Goal: Check status: Check status

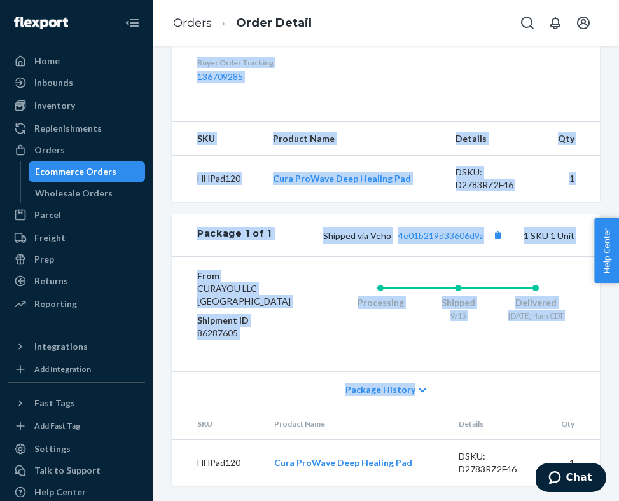
scroll to position [488, 0]
drag, startPoint x: 200, startPoint y: 112, endPoint x: 460, endPoint y: 500, distance: 467.2
click at [460, 500] on div "Shopify Order # #CY105672 • Standard / $9.89 View Details Submit Claim Create R…" at bounding box center [385, 75] width 447 height 852
copy div "Shopify Order # #CY105672 • Standard / $9.89 View Details Submit Claim Create R…"
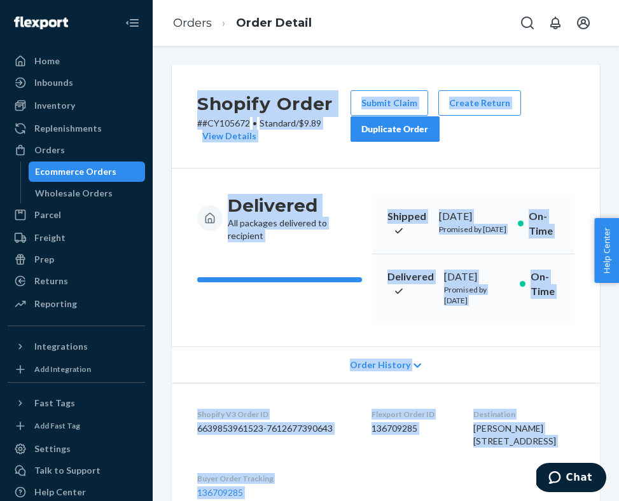
click at [252, 310] on div "Delivered All packages delivered to recipient" at bounding box center [279, 257] width 165 height 127
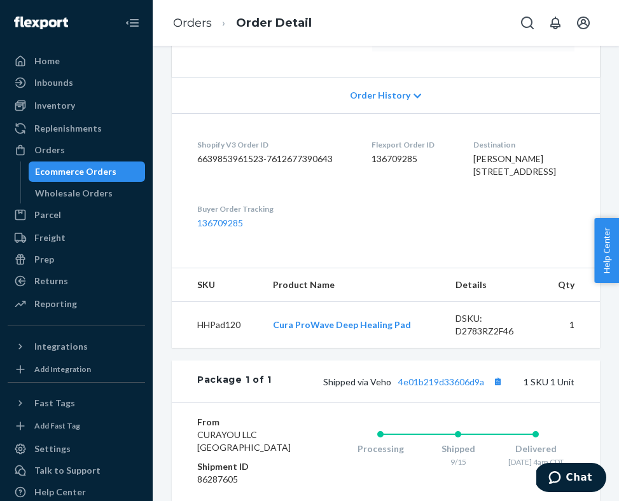
scroll to position [280, 0]
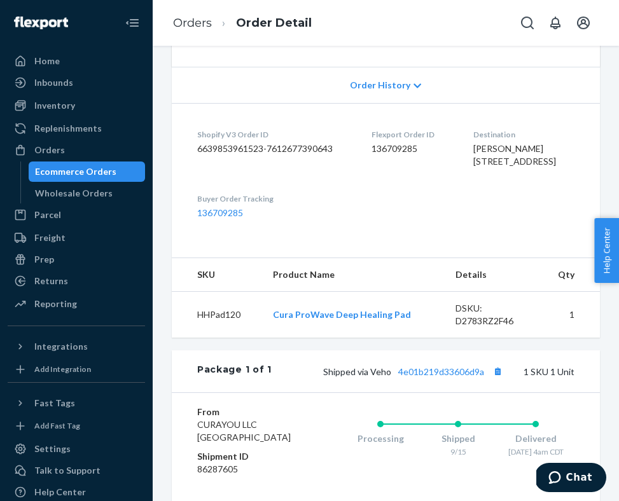
click at [191, 15] on li "Orders" at bounding box center [192, 23] width 39 height 17
click at [193, 25] on link "Orders" at bounding box center [192, 23] width 39 height 14
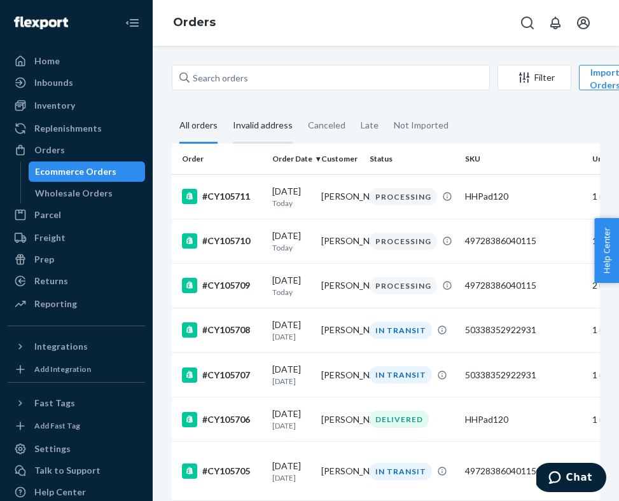
click at [237, 121] on div "Invalid address" at bounding box center [263, 126] width 60 height 35
click at [225, 109] on input "Invalid address" at bounding box center [225, 109] width 0 height 0
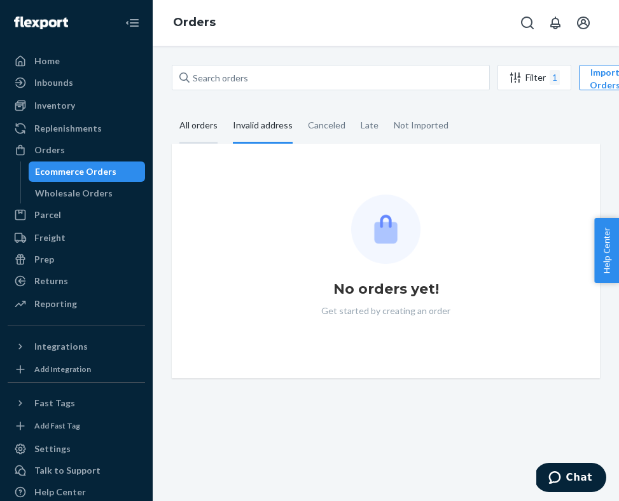
click at [203, 128] on div "All orders" at bounding box center [198, 126] width 38 height 35
click at [172, 109] on input "All orders" at bounding box center [172, 109] width 0 height 0
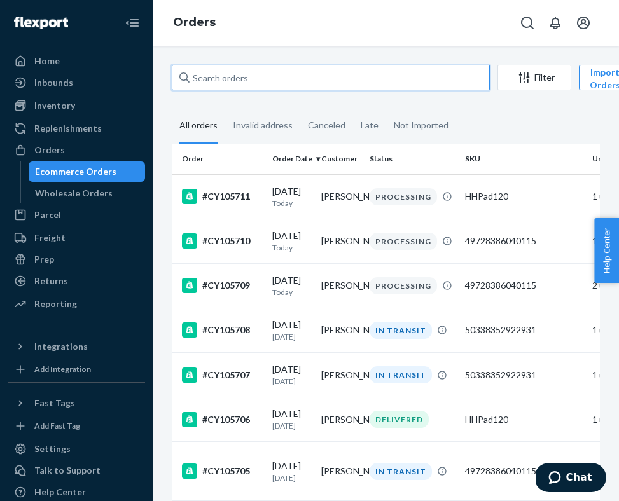
click at [292, 86] on input "text" at bounding box center [331, 77] width 318 height 25
paste input "CY105681"
type input "CY105681"
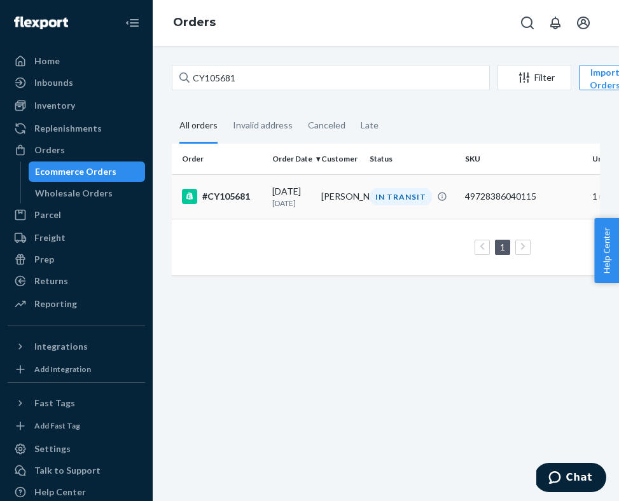
click at [302, 197] on div "[DATE] [DATE]" at bounding box center [291, 197] width 39 height 24
click at [302, 197] on div "CY105681 Filter Import Orders Create order Ecommerce order Removal order All or…" at bounding box center [386, 273] width 466 height 455
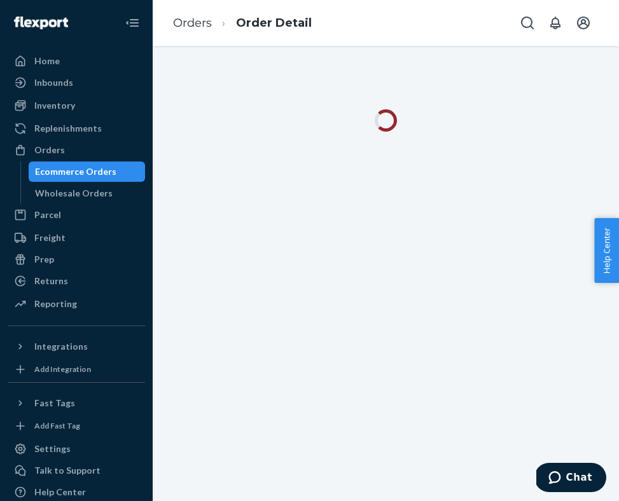
click at [359, 233] on div at bounding box center [386, 273] width 466 height 455
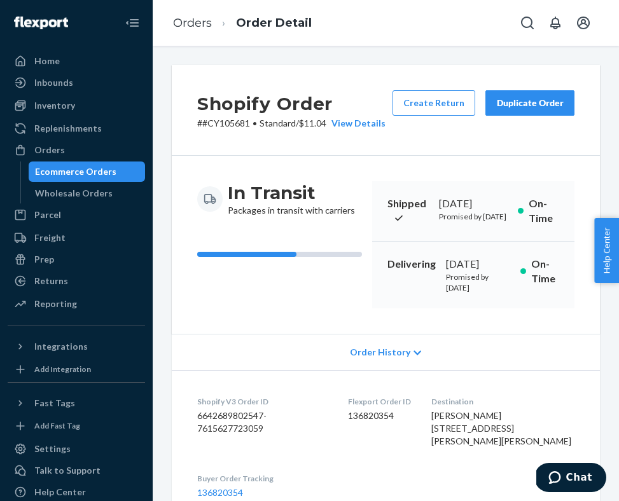
scroll to position [488, 0]
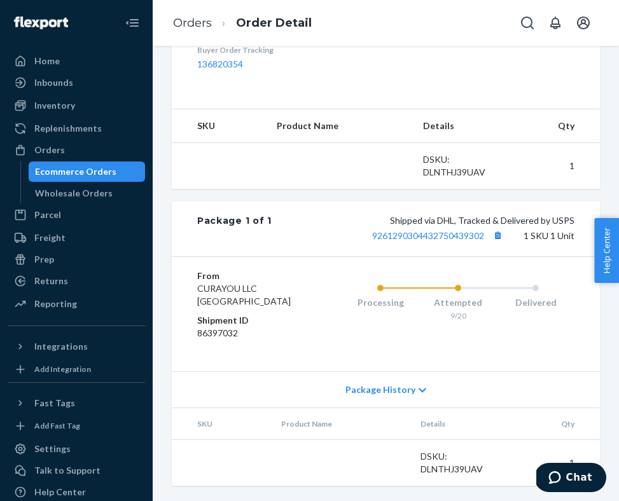
click at [371, 267] on div "From CURAYOU LLC [GEOGRAPHIC_DATA] Shipment ID 86397032 Processing Attempted 9/…" at bounding box center [386, 313] width 428 height 115
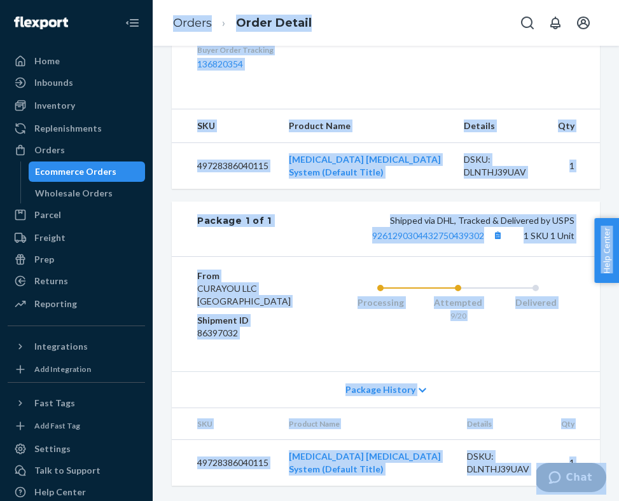
scroll to position [0, 0]
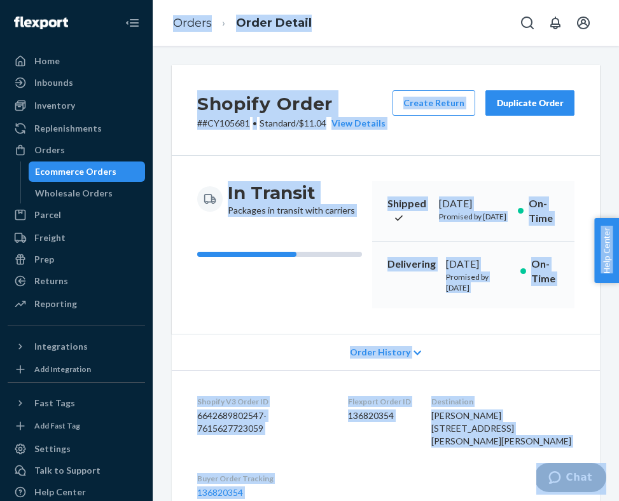
click at [441, 169] on div "In Transit Packages in transit with carriers Shipped [DATE] Promised by [DATE] …" at bounding box center [386, 245] width 428 height 178
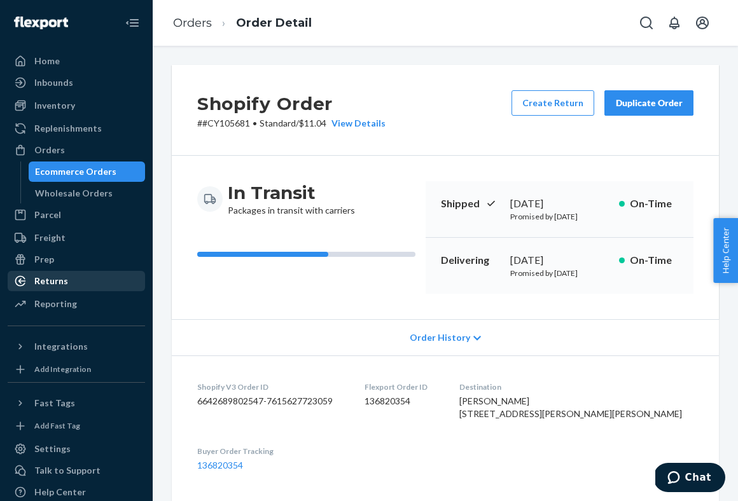
click at [34, 281] on div "Returns" at bounding box center [51, 281] width 34 height 13
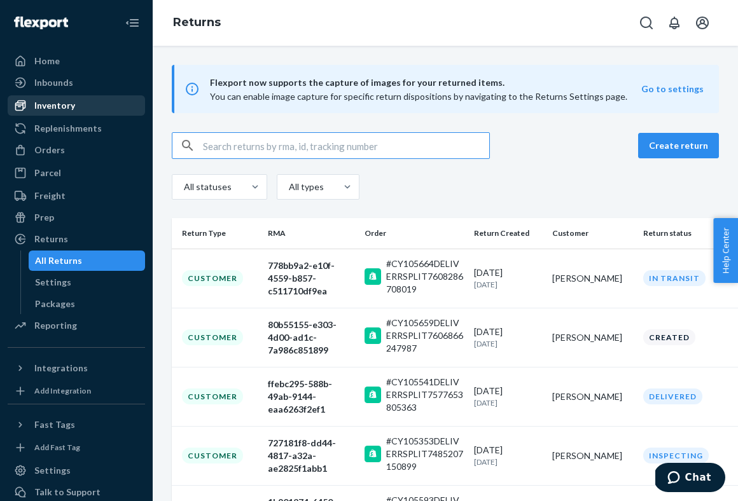
click at [92, 103] on div "Inventory" at bounding box center [76, 106] width 135 height 18
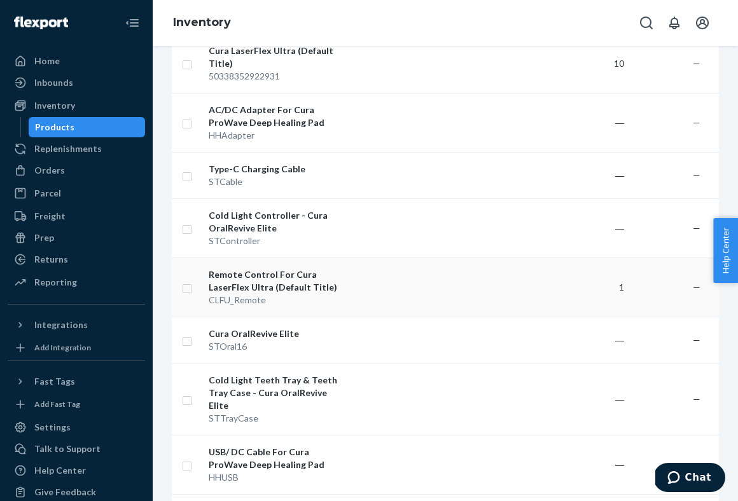
scroll to position [639, 0]
